Goal: Navigation & Orientation: Understand site structure

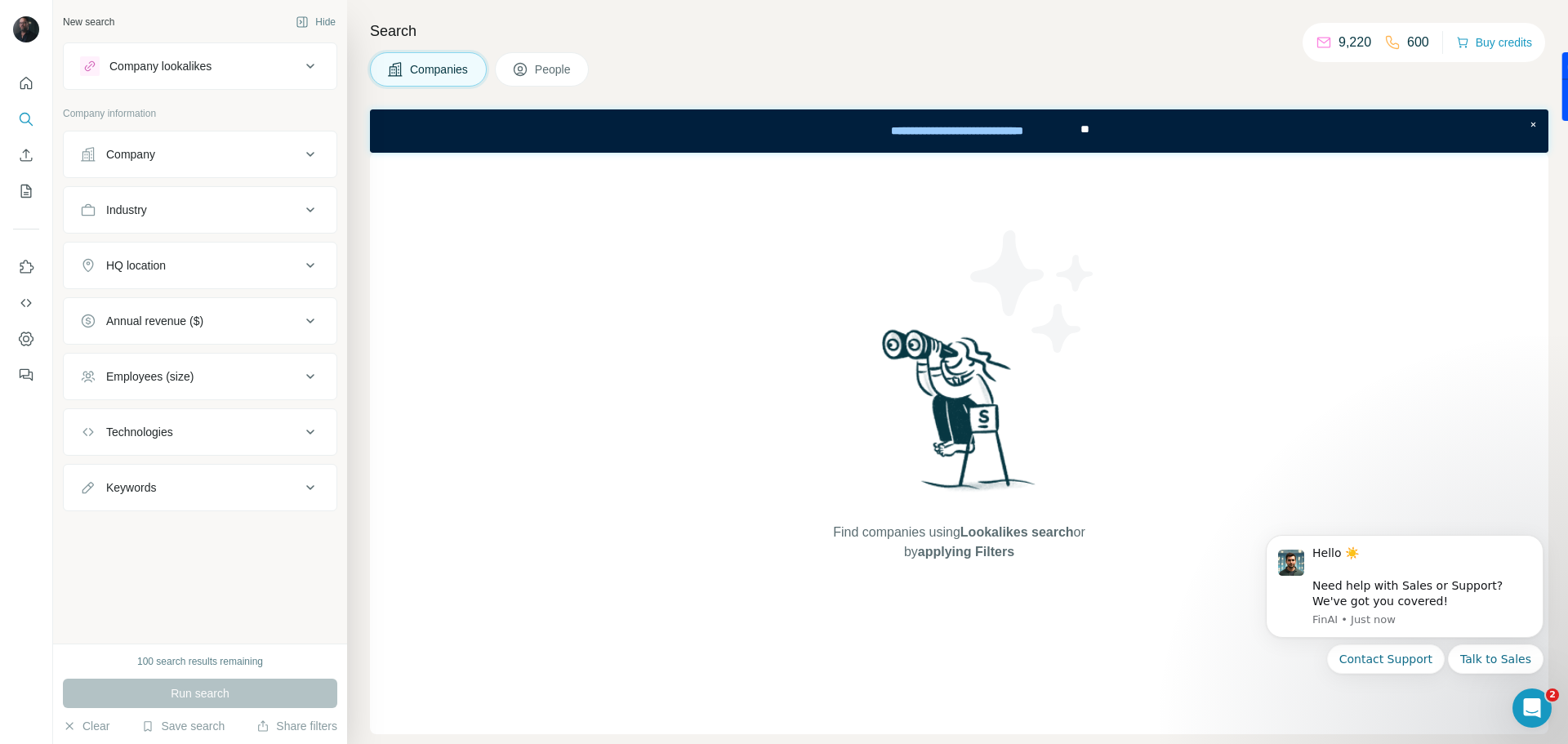
click at [292, 375] on div "Employees (size)" at bounding box center [190, 376] width 220 height 16
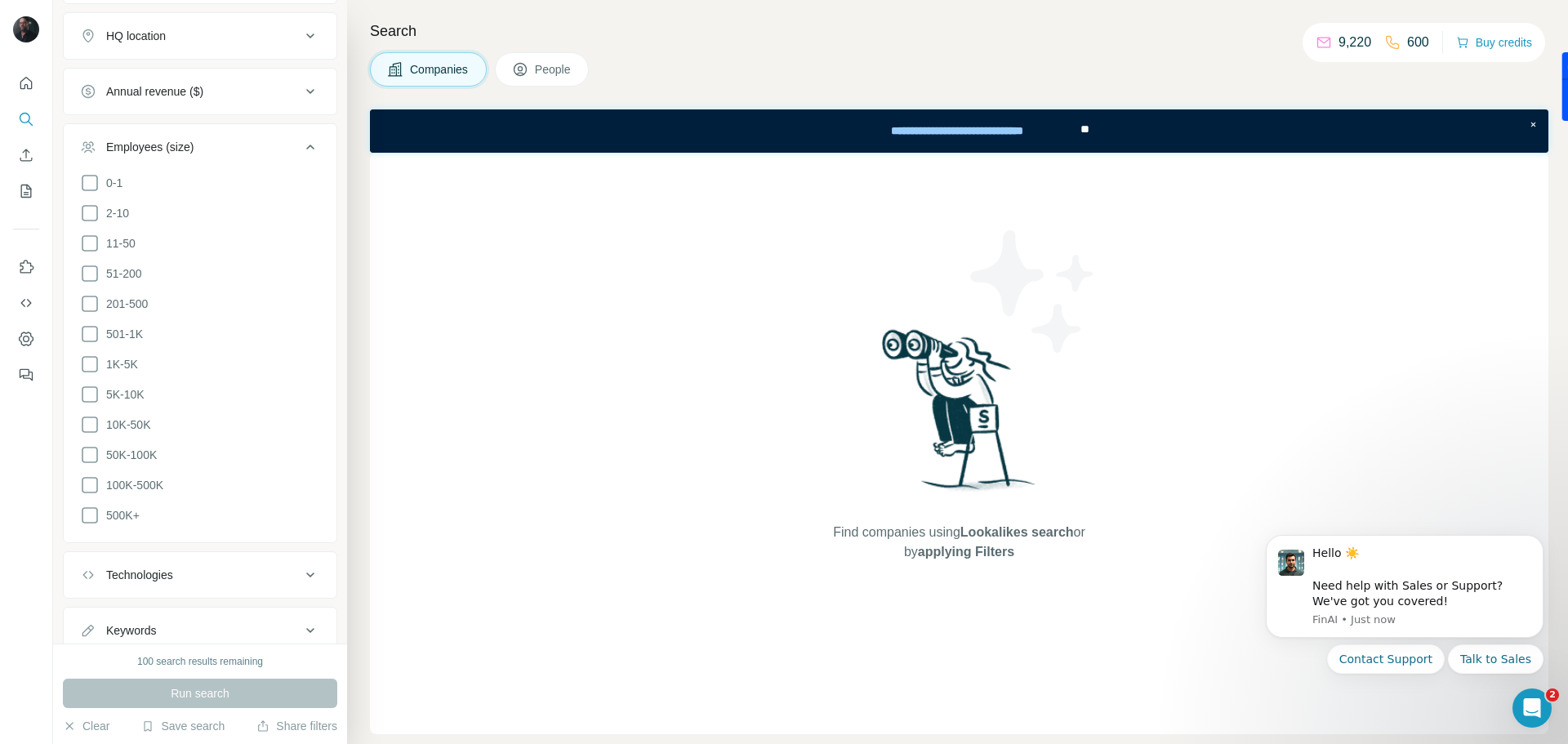
scroll to position [230, 0]
click at [20, 264] on icon "Use Surfe on LinkedIn" at bounding box center [27, 267] width 13 height 13
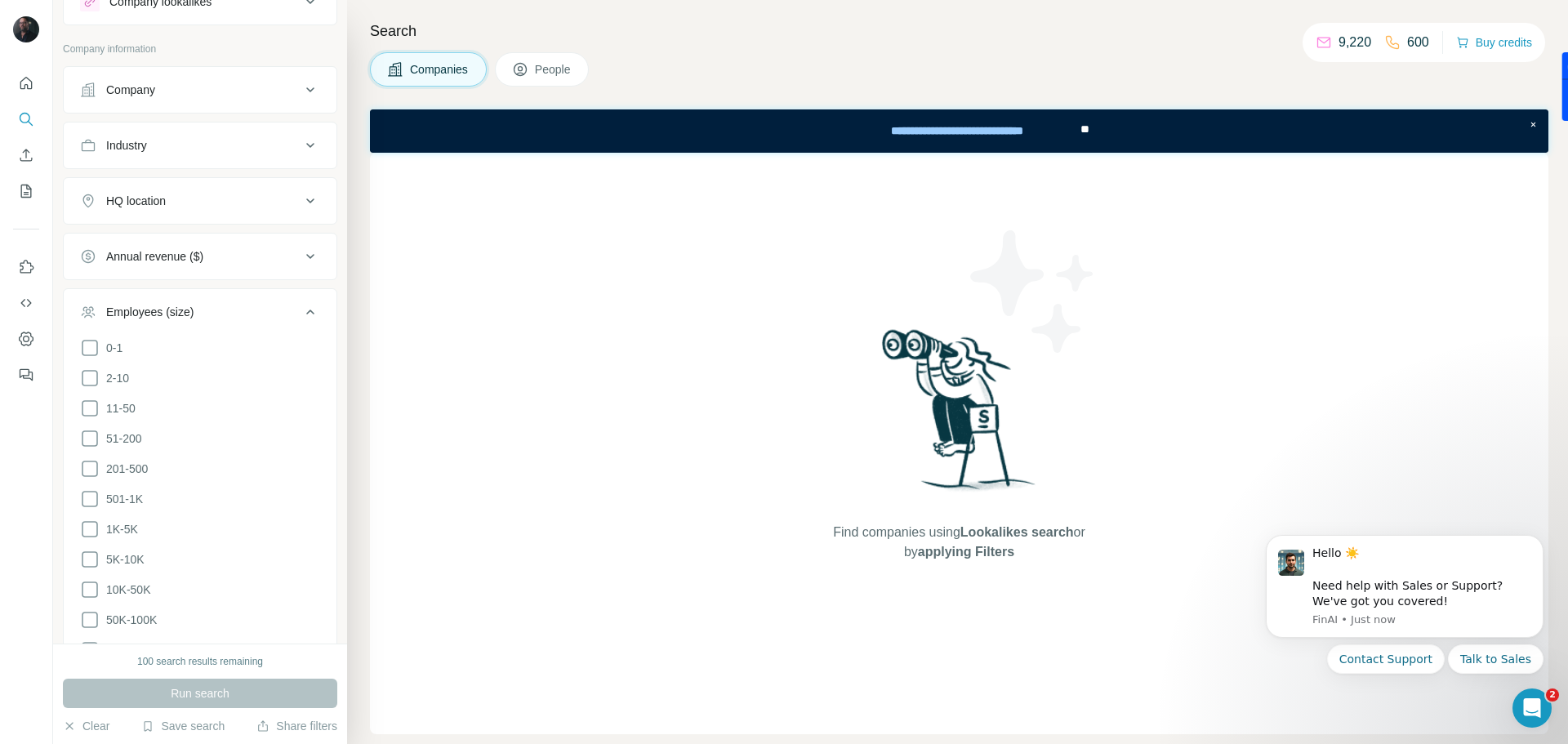
scroll to position [63, 0]
click at [301, 97] on icon at bounding box center [311, 90] width 19 height 19
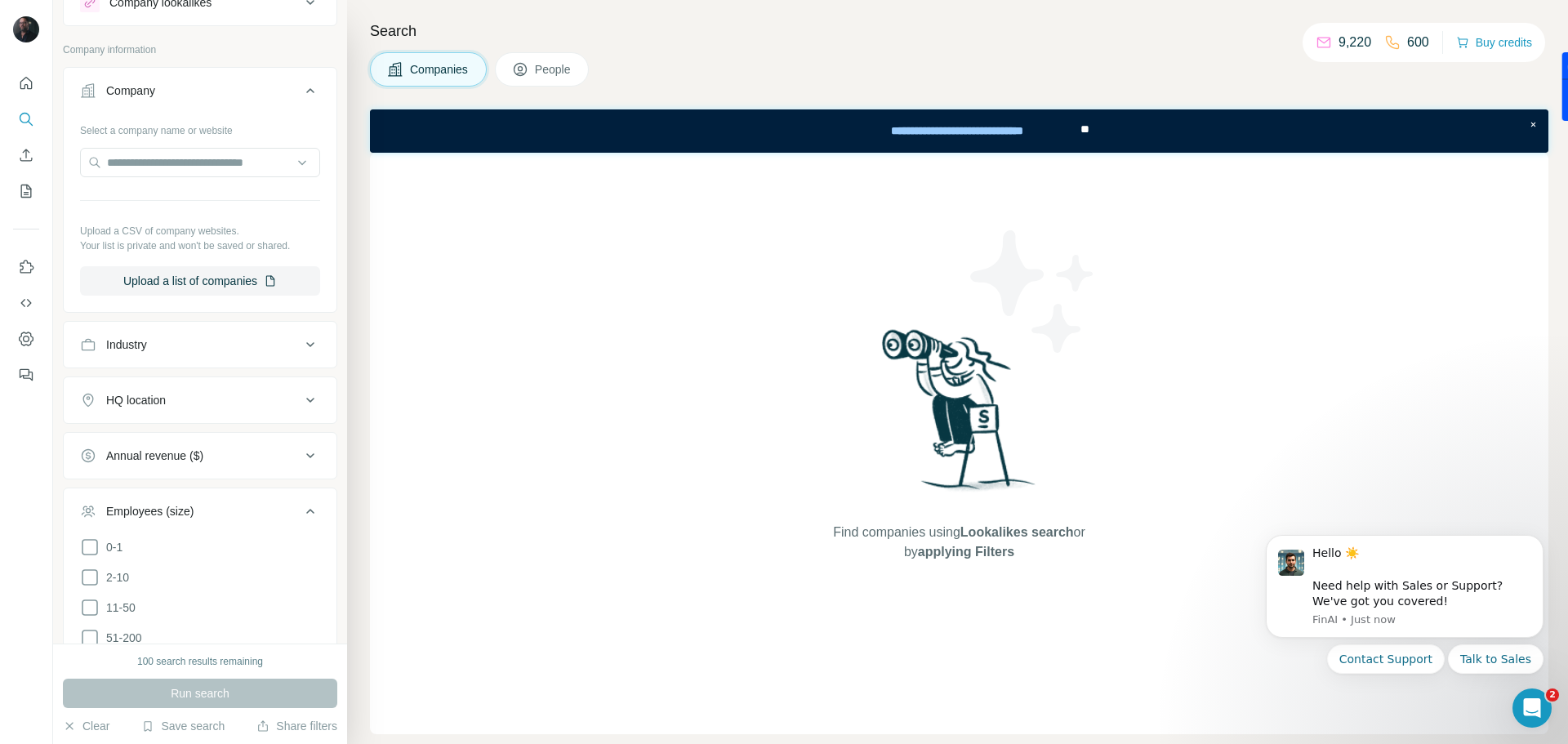
click at [546, 71] on span "People" at bounding box center [553, 69] width 37 height 16
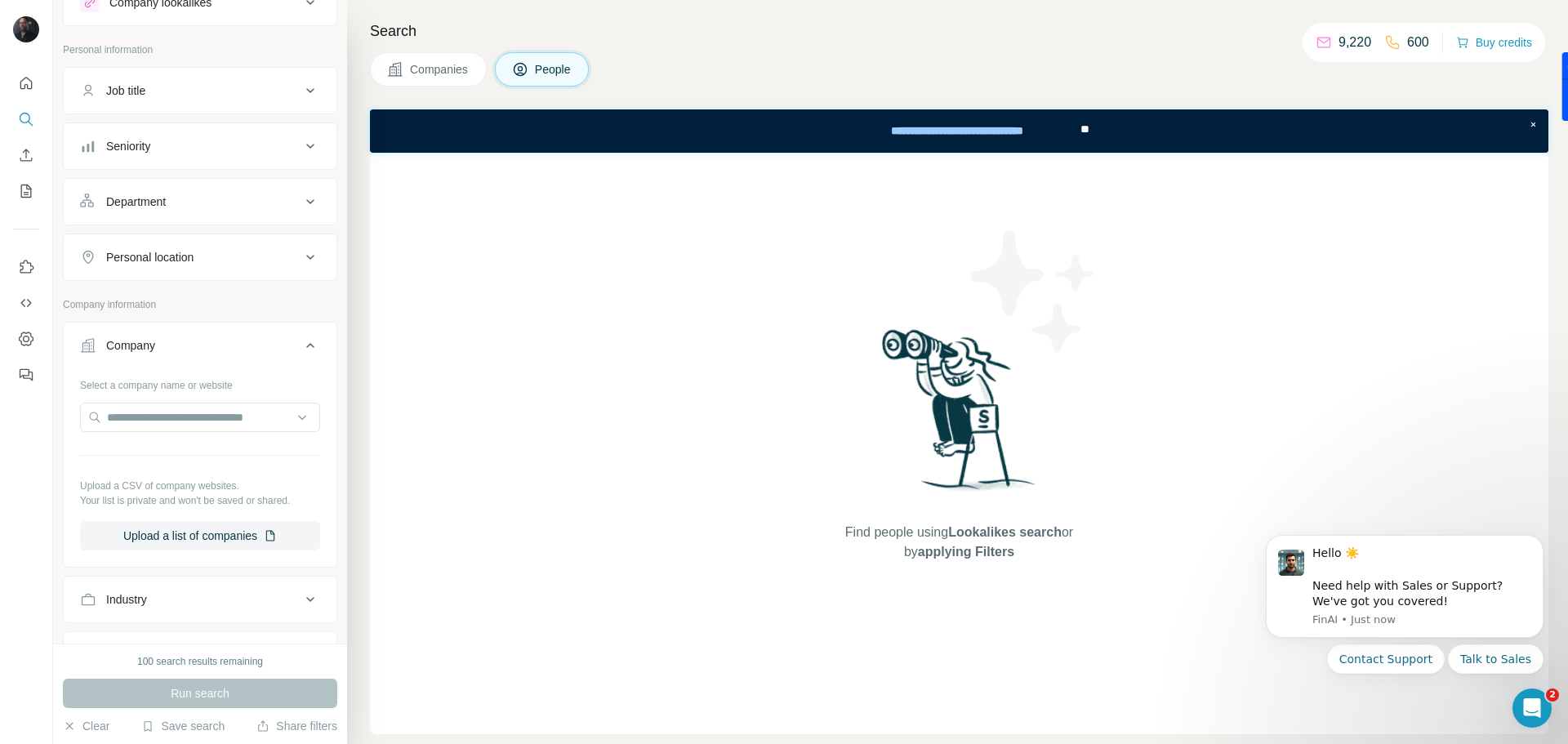
click at [439, 63] on span "Companies" at bounding box center [440, 69] width 59 height 16
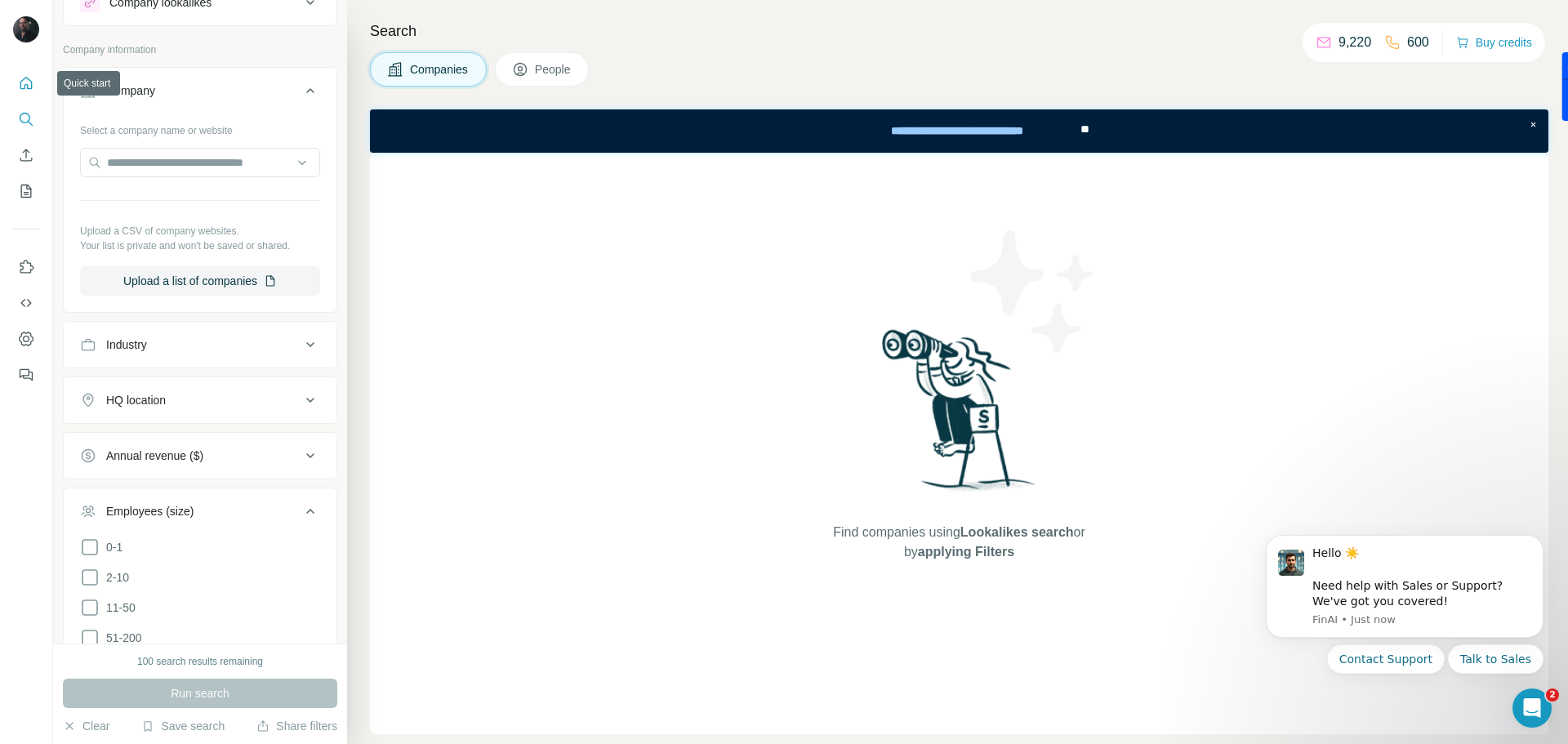
click at [23, 83] on icon "Quick start" at bounding box center [26, 82] width 16 height 16
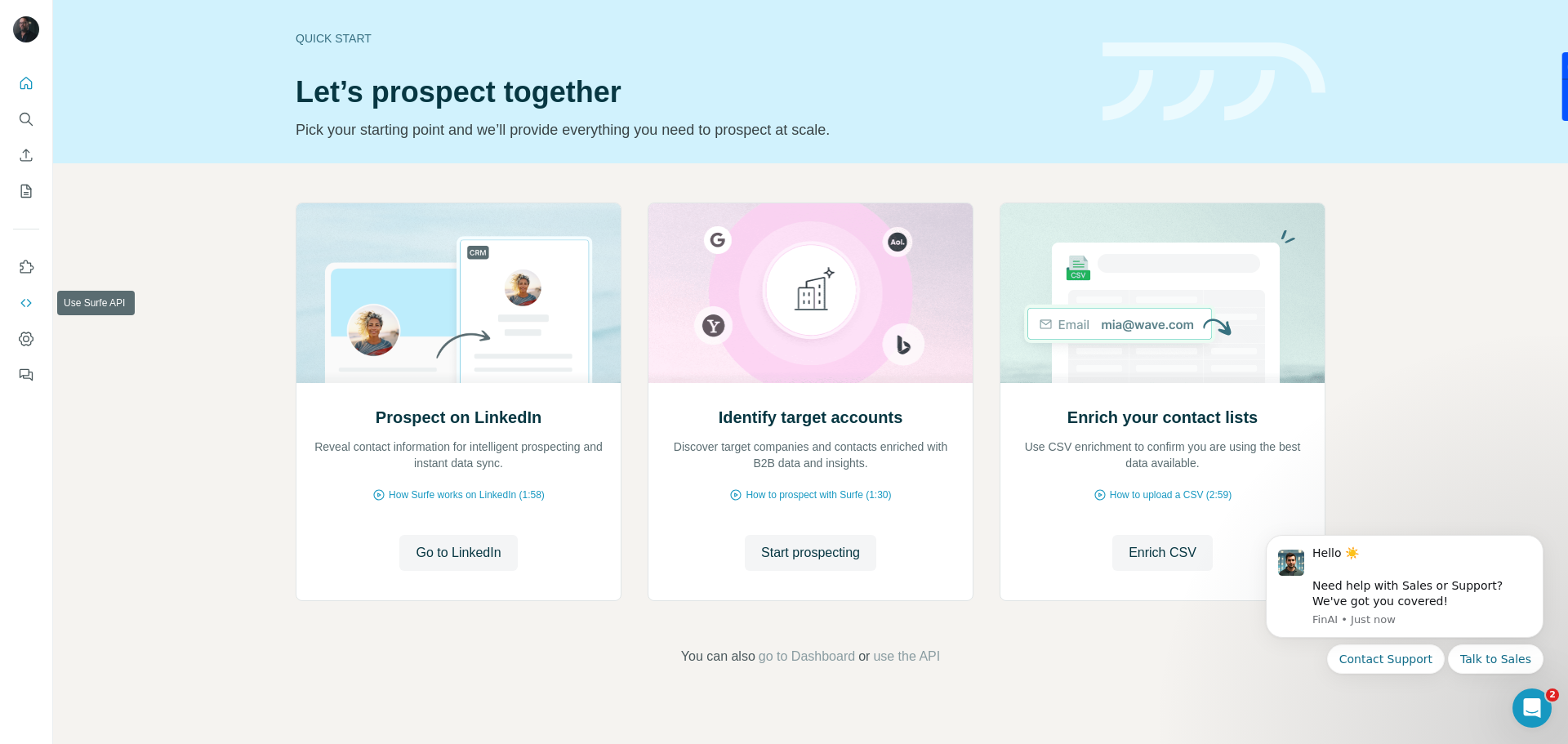
click at [21, 301] on icon "Use Surfe API" at bounding box center [26, 303] width 16 height 16
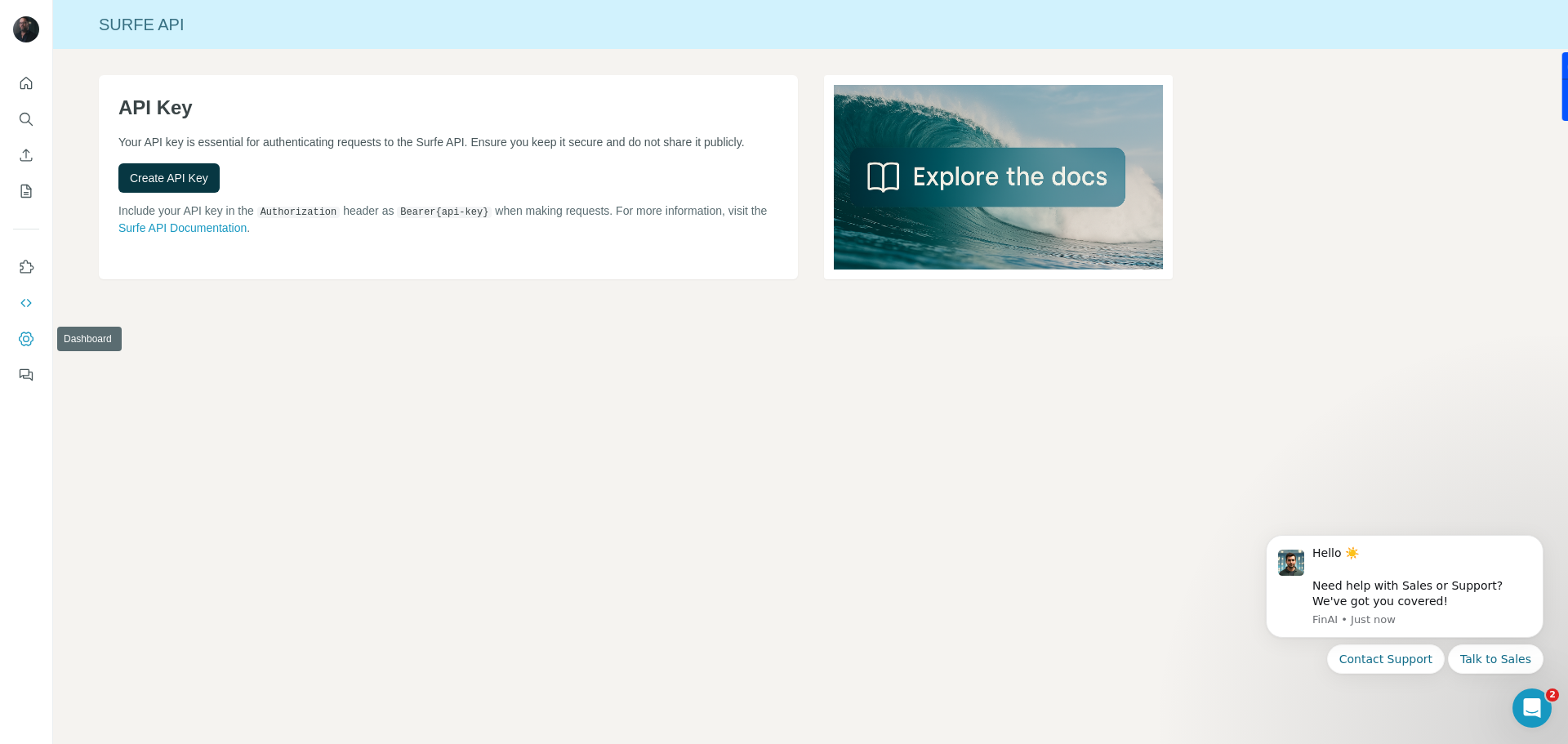
click at [25, 337] on icon "Dashboard" at bounding box center [26, 338] width 7 height 7
